Goal: Task Accomplishment & Management: Complete application form

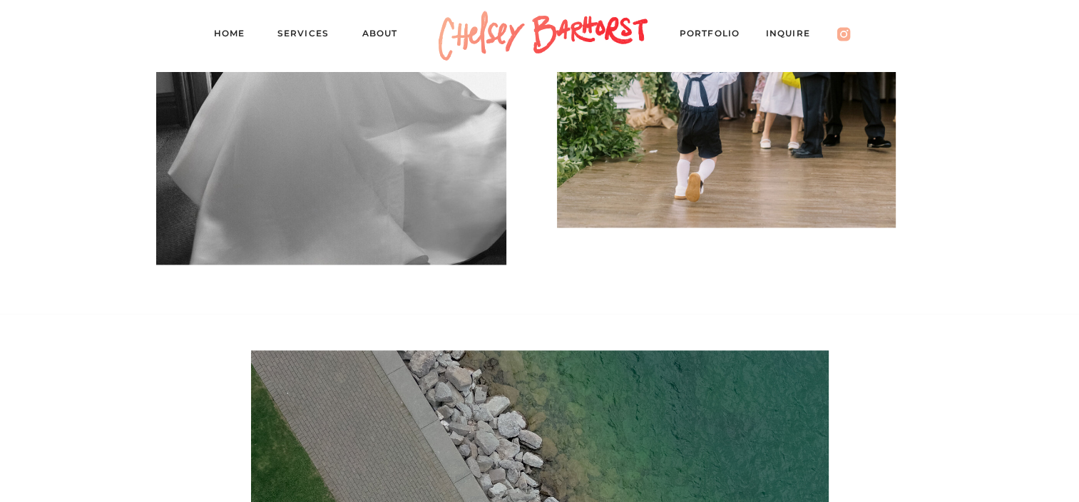
scroll to position [2402, 0]
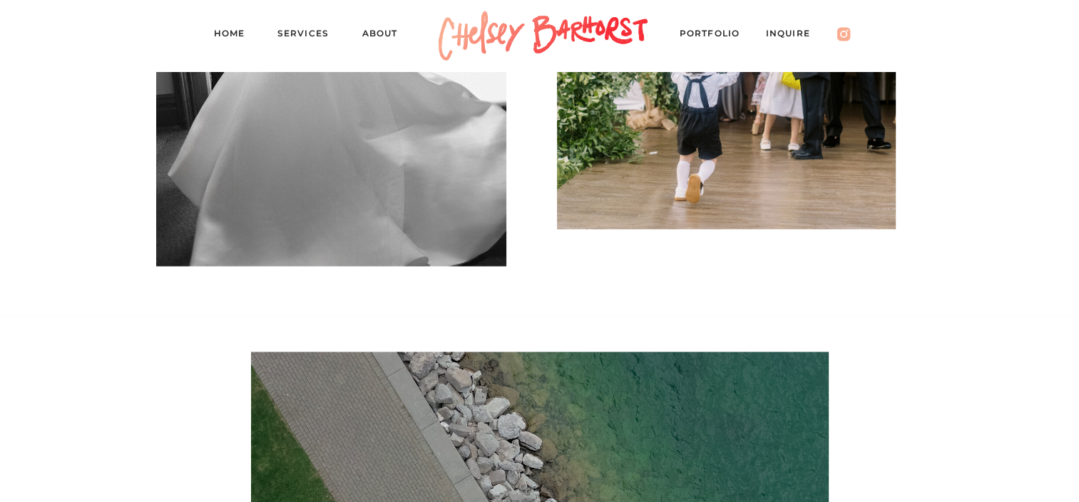
click at [795, 31] on nav "Inquire" at bounding box center [795, 36] width 58 height 20
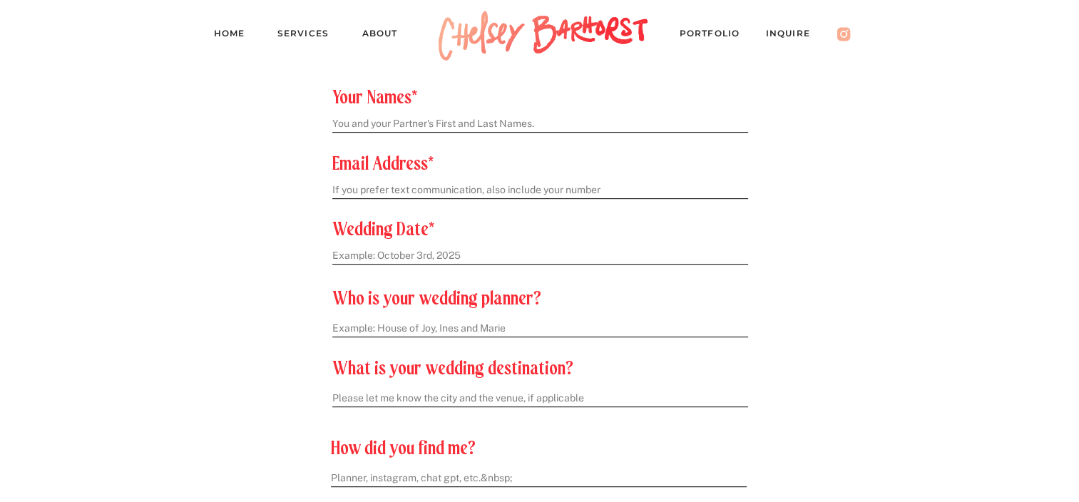
scroll to position [604, 0]
click at [445, 123] on textarea at bounding box center [539, 125] width 414 height 15
type textarea "[PERSON_NAME] and [PERSON_NAME]"
click at [406, 185] on textarea at bounding box center [539, 191] width 414 height 15
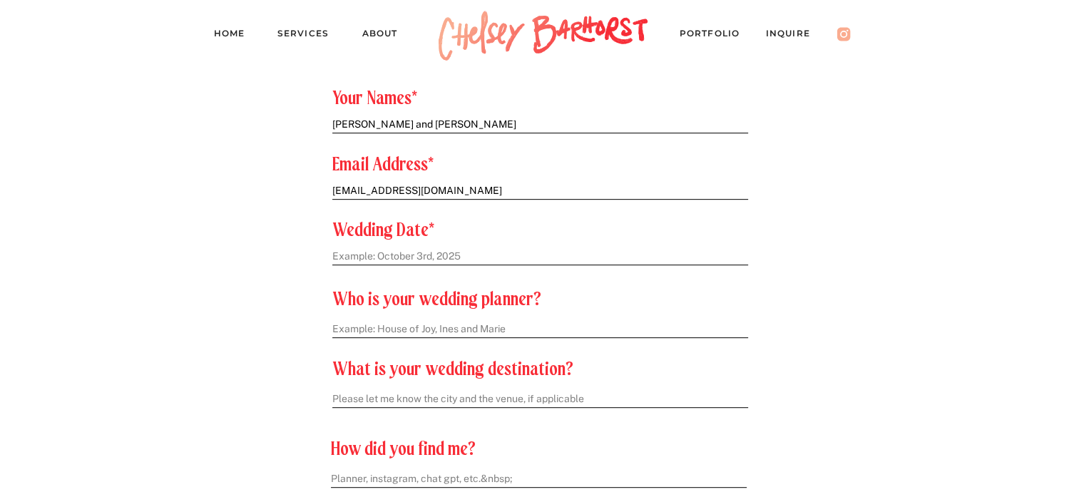
type textarea "[EMAIL_ADDRESS][DOMAIN_NAME]"
click at [373, 250] on textarea at bounding box center [539, 257] width 414 height 15
type textarea "1"
type textarea "[DATE]"
click at [509, 327] on textarea at bounding box center [539, 329] width 415 height 15
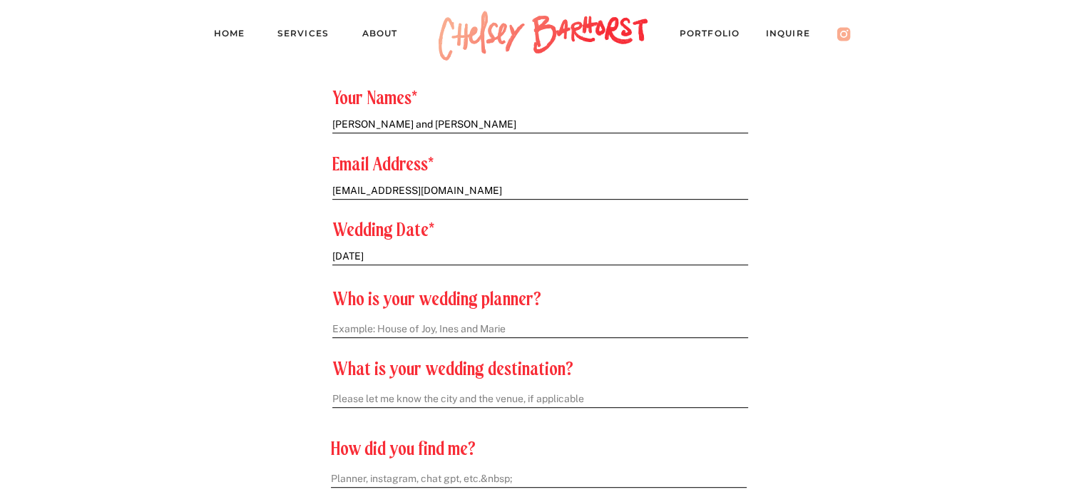
click at [361, 329] on textarea at bounding box center [539, 329] width 415 height 15
paste textarea "[PERSON_NAME] Events"
type textarea "[PERSON_NAME] Events"
click at [405, 406] on textarea at bounding box center [539, 399] width 415 height 15
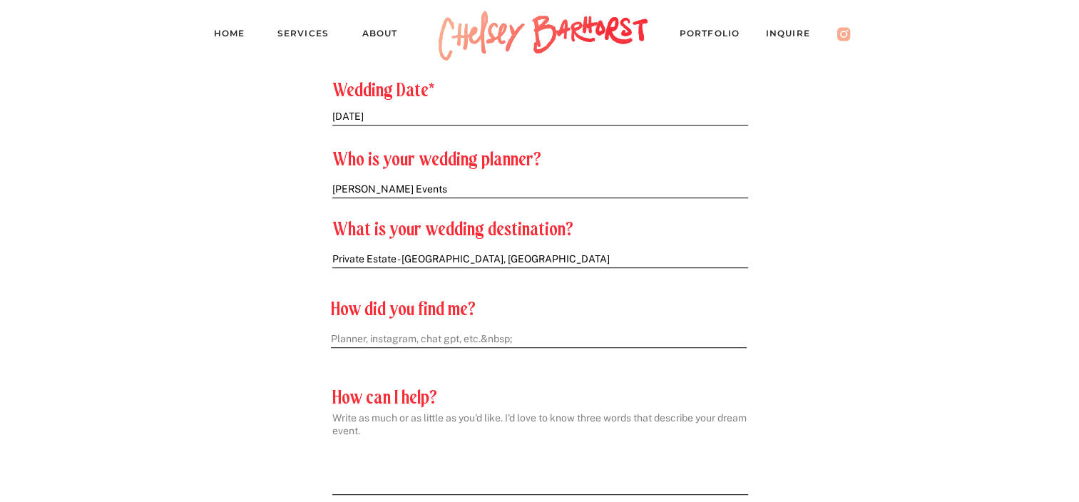
type textarea "Private Estate - [GEOGRAPHIC_DATA], [GEOGRAPHIC_DATA]"
click at [362, 342] on textarea at bounding box center [538, 339] width 415 height 15
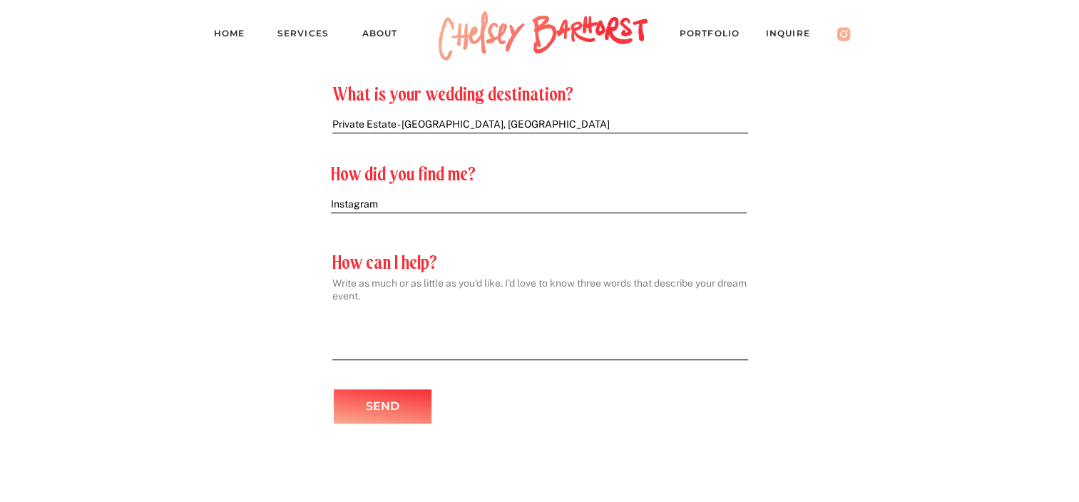
scroll to position [889, 0]
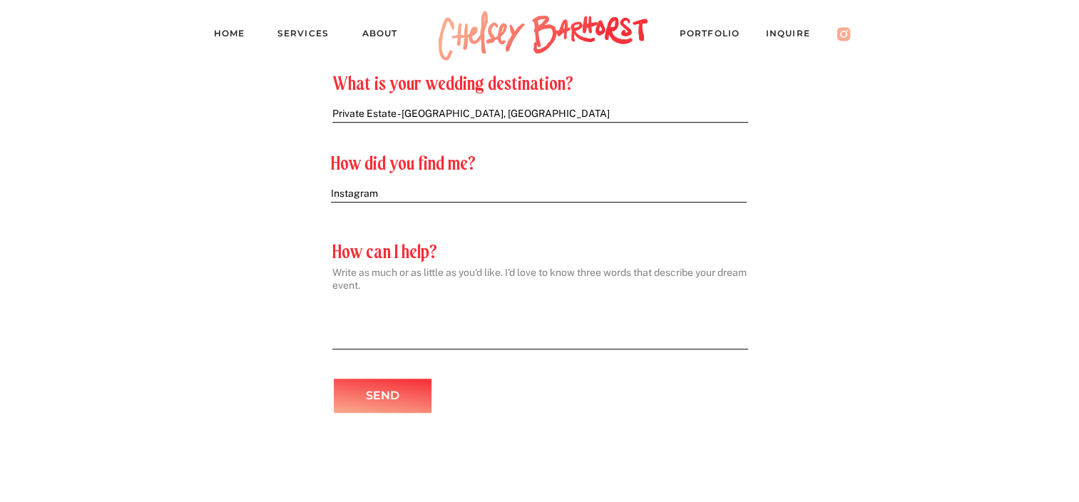
type textarea "Instagram"
click at [567, 292] on textarea at bounding box center [539, 304] width 415 height 76
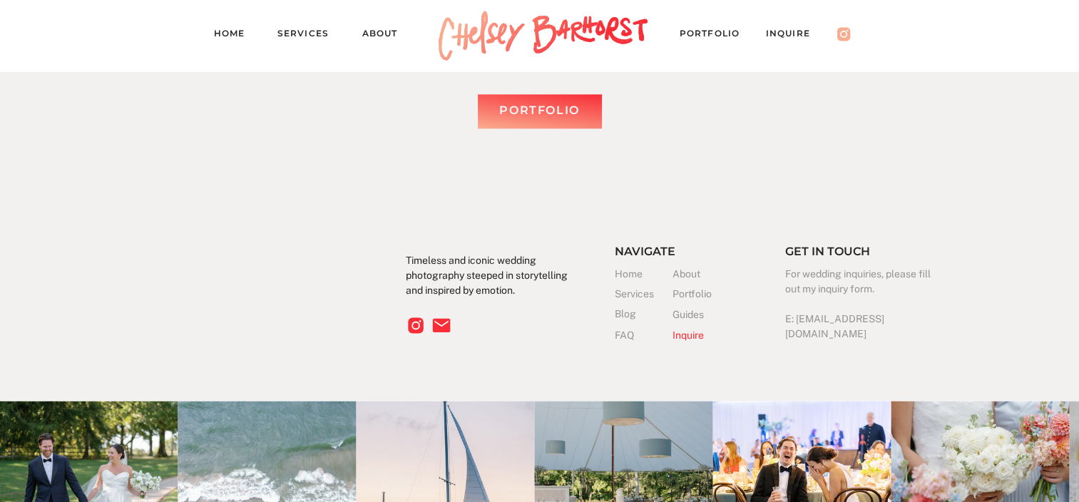
scroll to position [2303, 0]
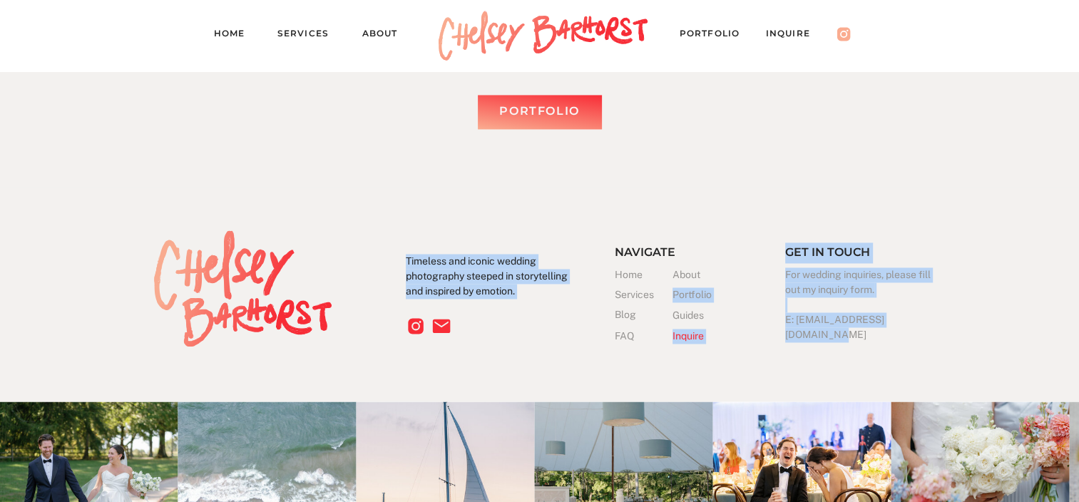
drag, startPoint x: 944, startPoint y: 322, endPoint x: 932, endPoint y: 321, distance: 12.2
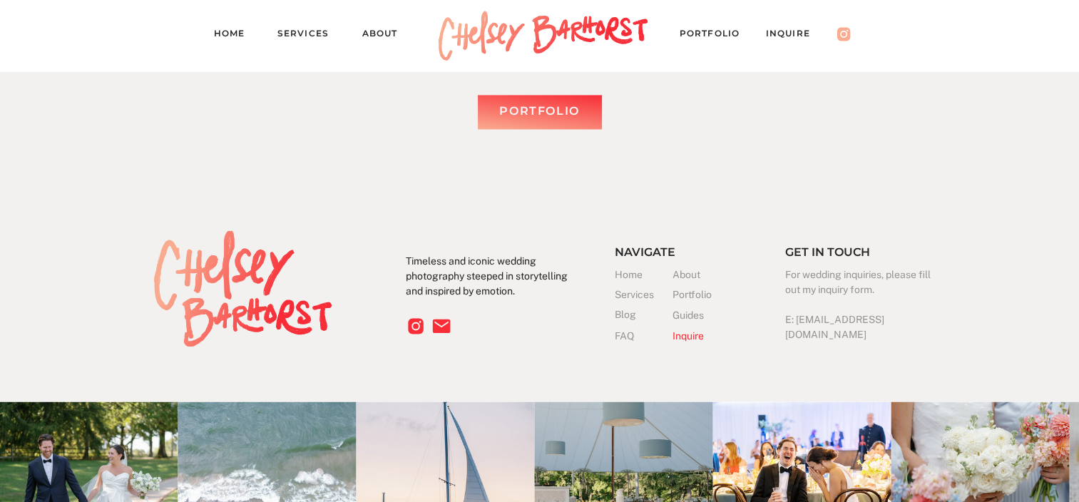
drag, startPoint x: 932, startPoint y: 321, endPoint x: 864, endPoint y: 337, distance: 69.5
